Goal: Task Accomplishment & Management: Manage account settings

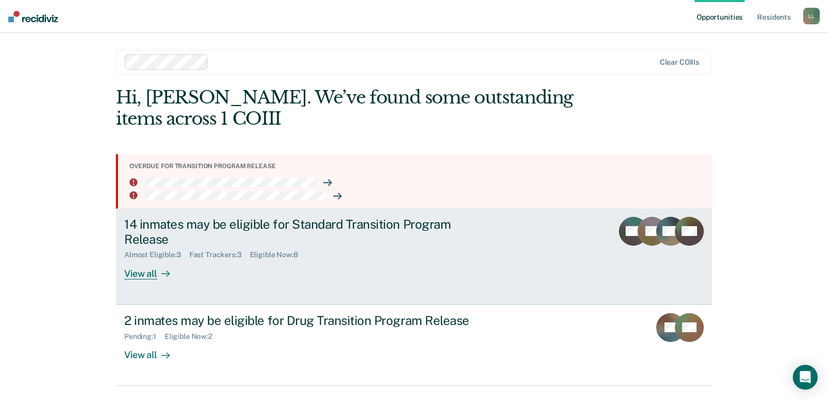
click at [148, 275] on div "View all" at bounding box center [153, 269] width 58 height 20
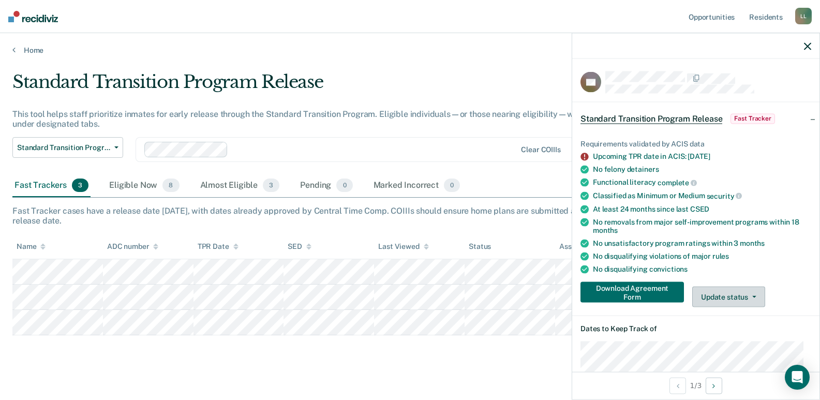
click at [718, 297] on button "Update status" at bounding box center [729, 297] width 73 height 21
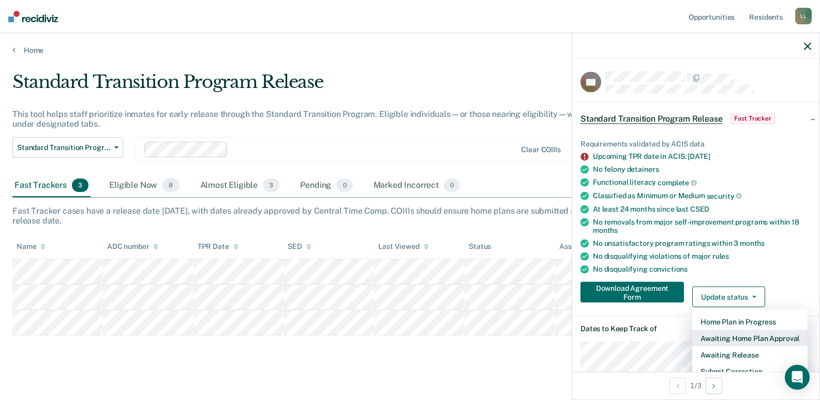
click at [735, 339] on button "Awaiting Home Plan Approval" at bounding box center [750, 338] width 115 height 17
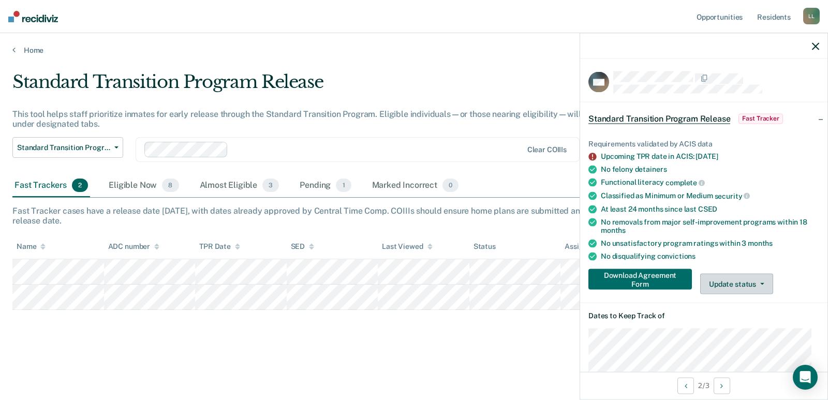
click at [738, 277] on button "Update status" at bounding box center [736, 284] width 73 height 21
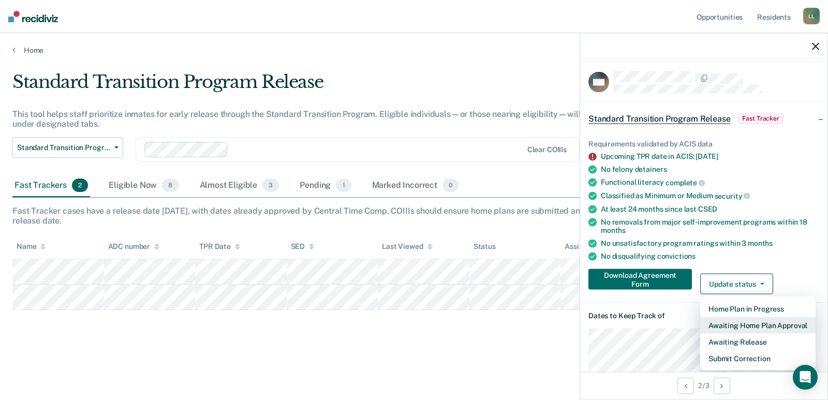
click at [751, 325] on button "Awaiting Home Plan Approval" at bounding box center [757, 325] width 115 height 17
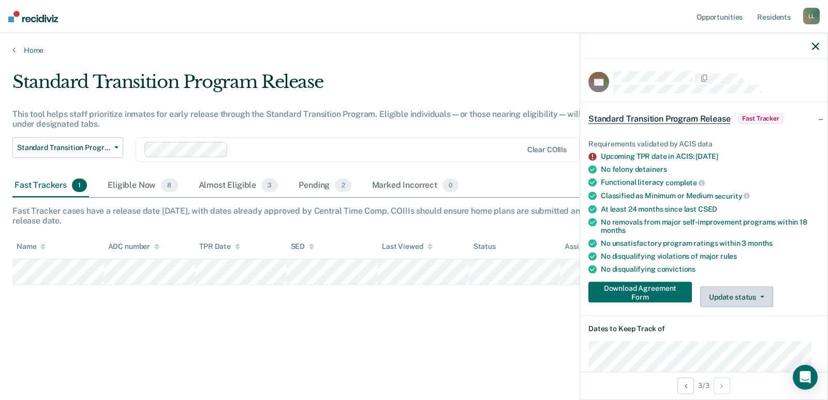
click at [724, 297] on button "Update status" at bounding box center [736, 297] width 73 height 21
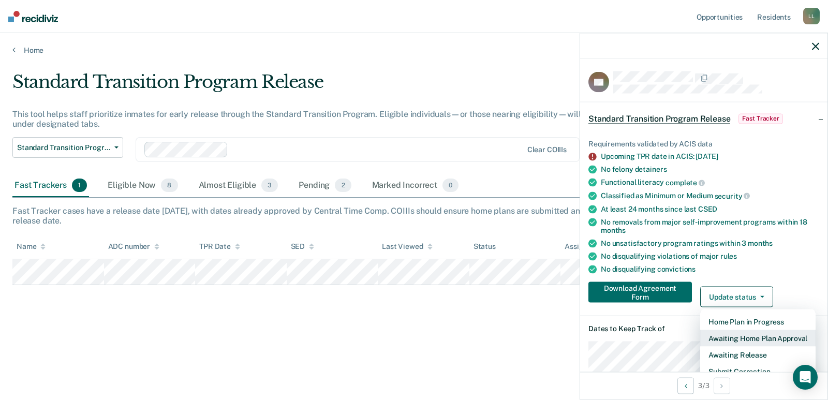
click at [748, 340] on button "Awaiting Home Plan Approval" at bounding box center [757, 338] width 115 height 17
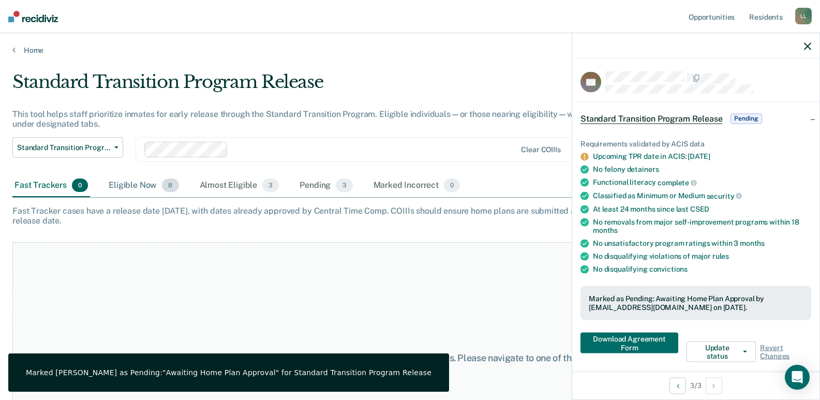
click at [145, 184] on div "Eligible Now 8" at bounding box center [144, 185] width 74 height 23
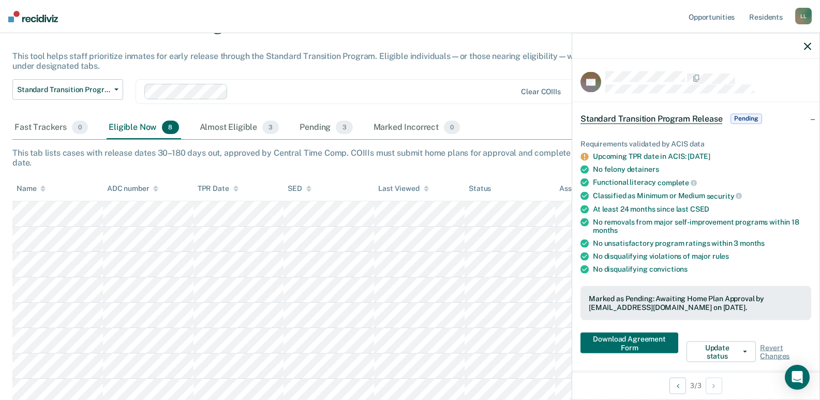
scroll to position [104, 0]
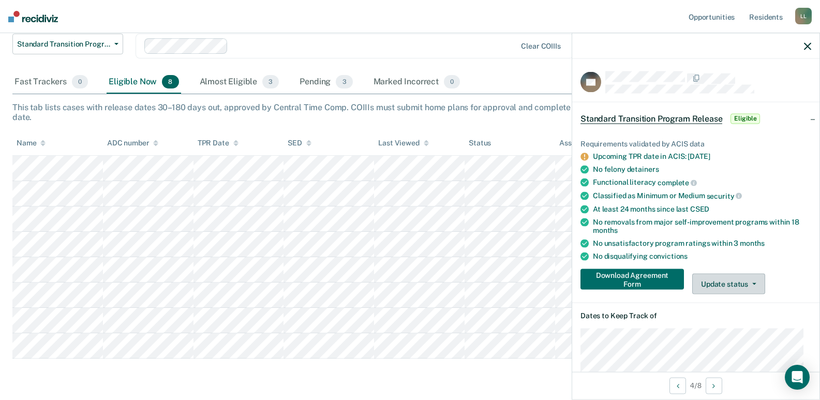
click at [710, 284] on button "Update status" at bounding box center [729, 284] width 73 height 21
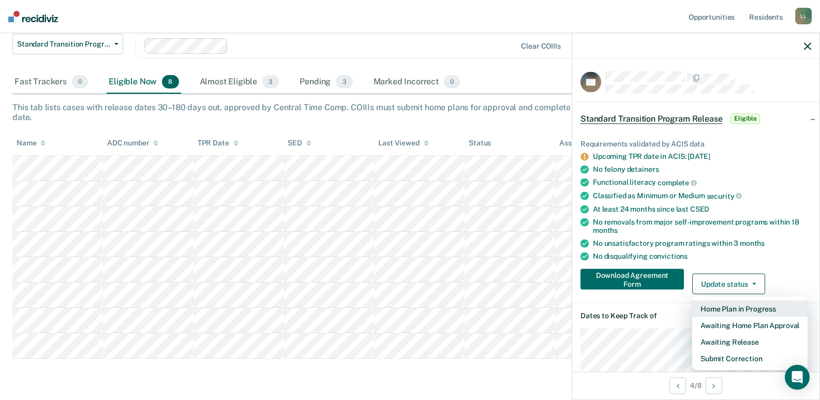
click at [731, 307] on button "Home Plan in Progress" at bounding box center [750, 309] width 115 height 17
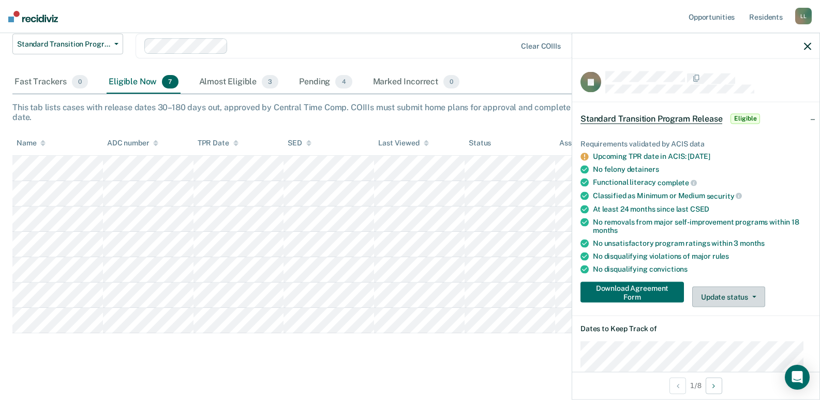
click at [731, 292] on button "Update status" at bounding box center [729, 297] width 73 height 21
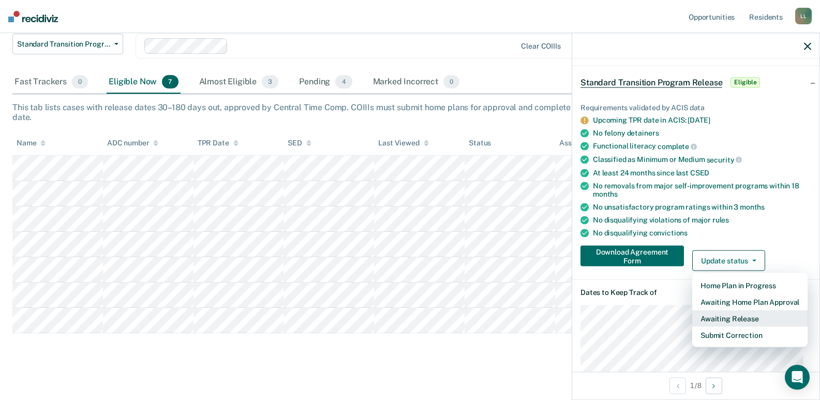
scroll to position [52, 0]
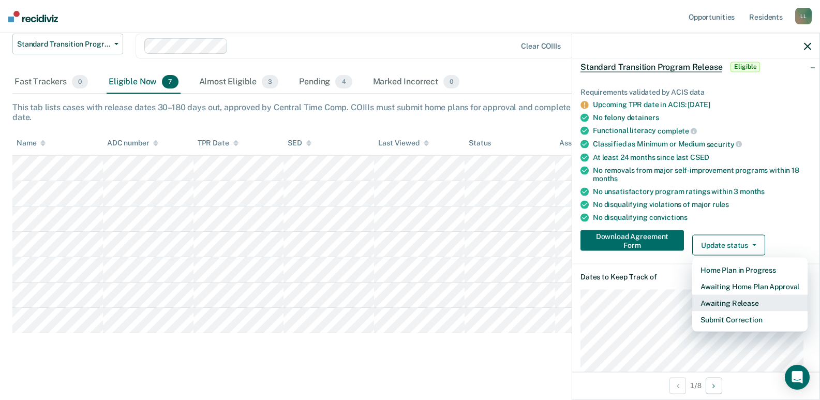
click at [746, 303] on button "Awaiting Release" at bounding box center [750, 303] width 115 height 17
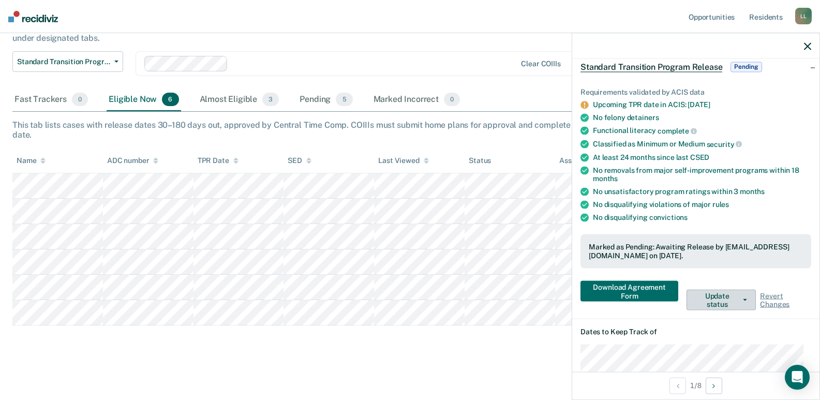
scroll to position [86, 0]
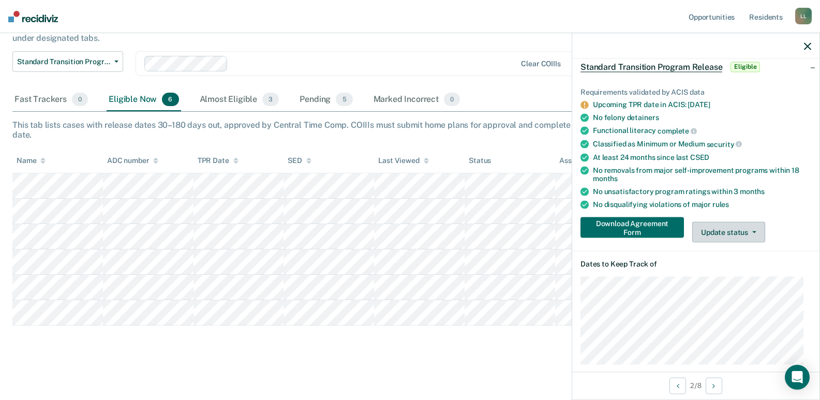
click at [738, 236] on button "Update status" at bounding box center [729, 232] width 73 height 21
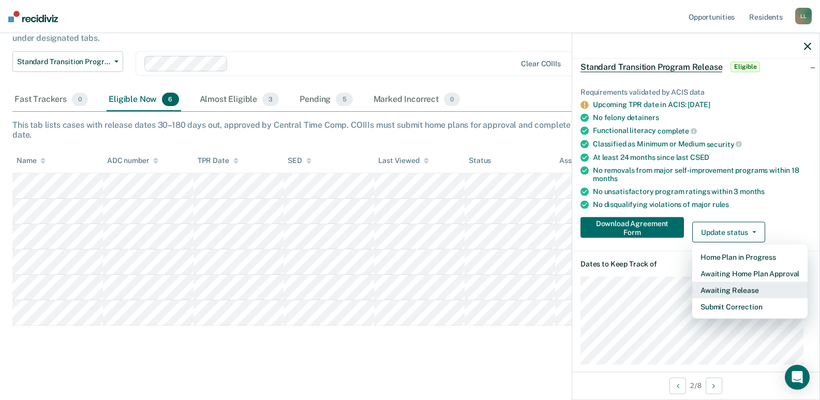
click at [729, 288] on button "Awaiting Release" at bounding box center [750, 290] width 115 height 17
